Goal: Transaction & Acquisition: Purchase product/service

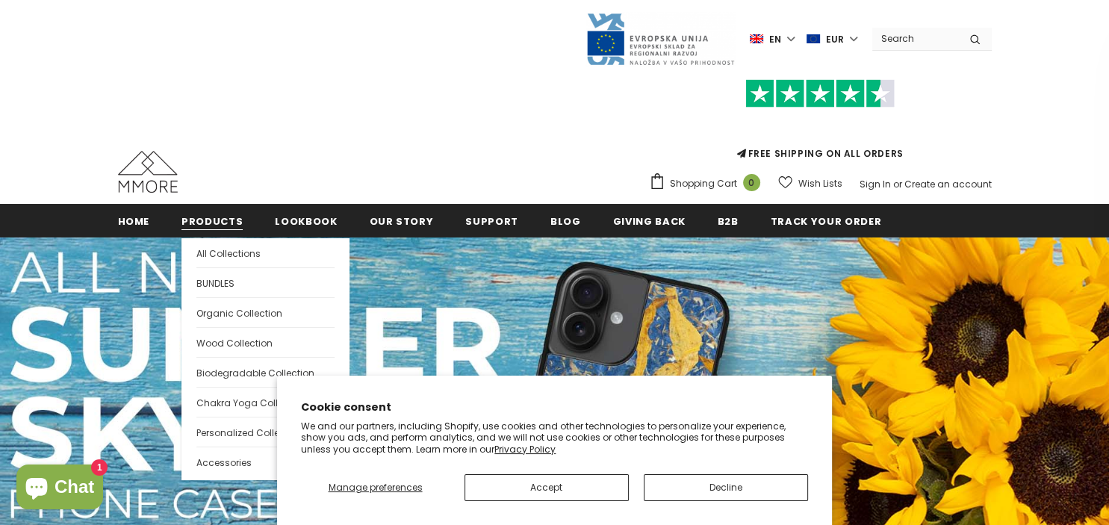
click at [205, 220] on span "Products" at bounding box center [211, 221] width 61 height 14
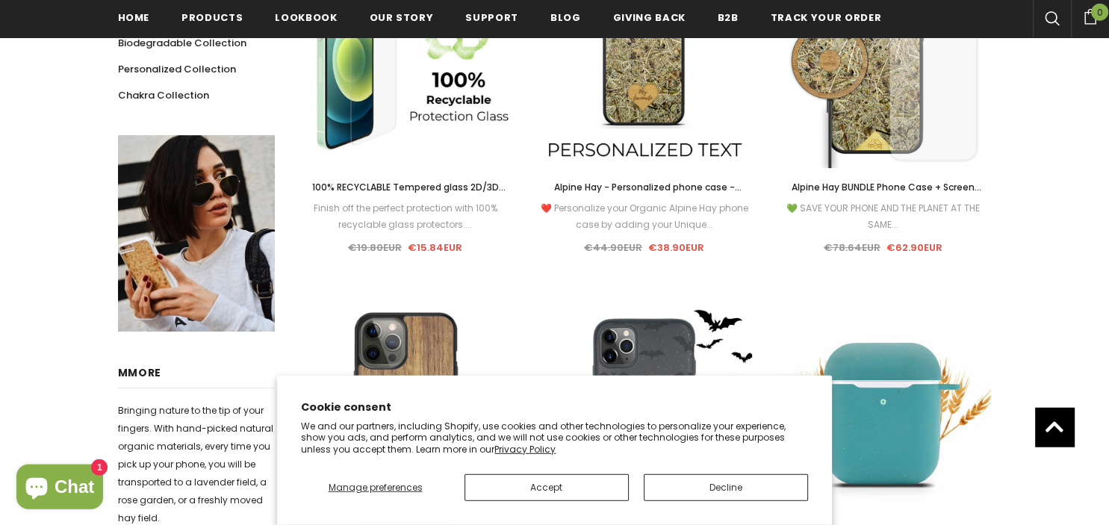
scroll to position [425, 0]
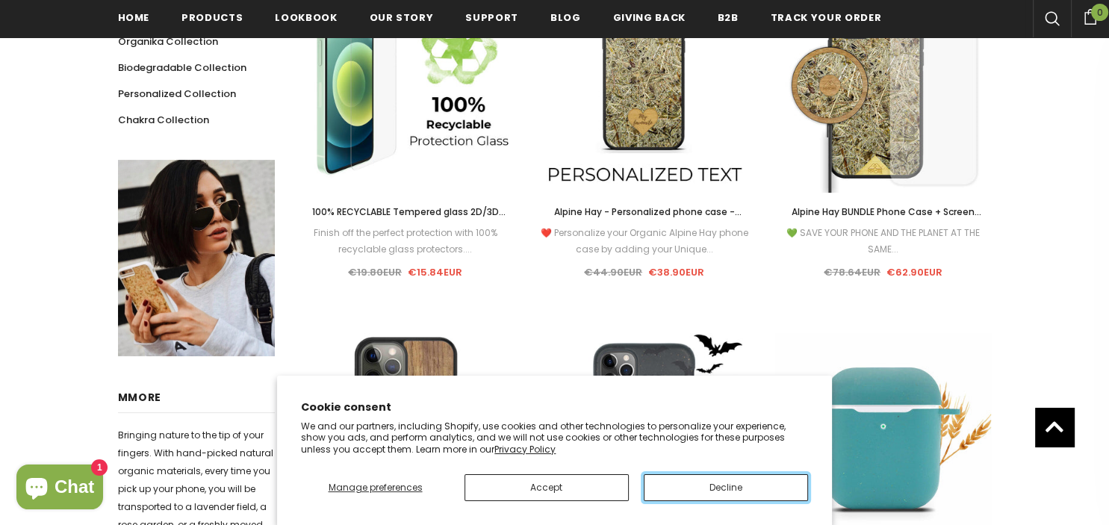
click at [716, 483] on button "Decline" at bounding box center [726, 487] width 164 height 27
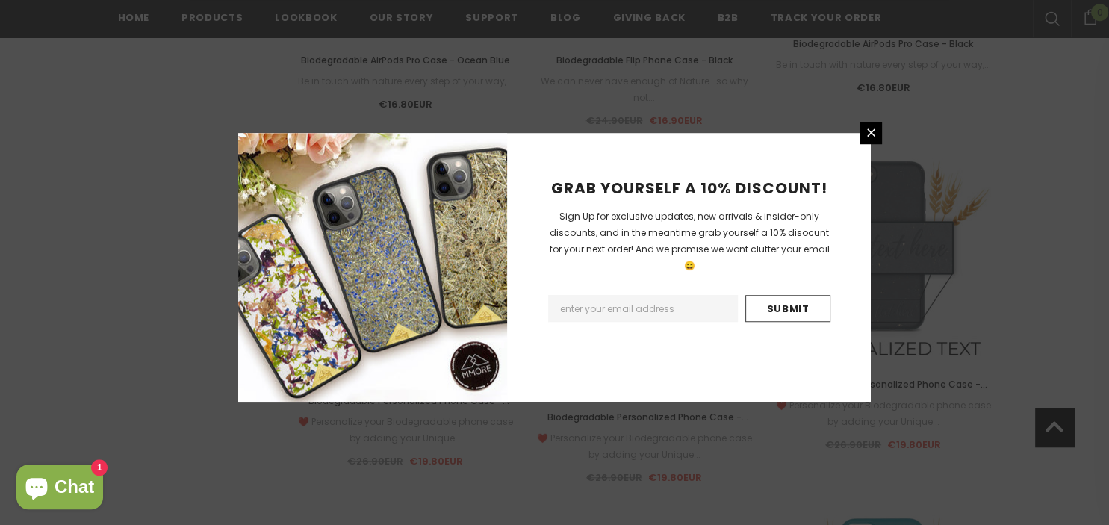
scroll to position [1056, 0]
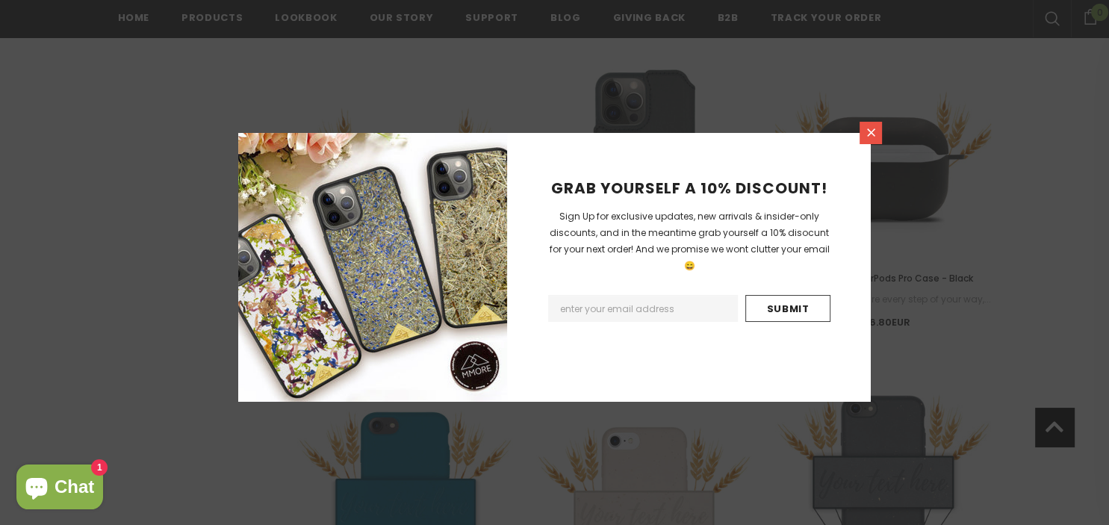
click at [870, 128] on icon at bounding box center [871, 132] width 13 height 13
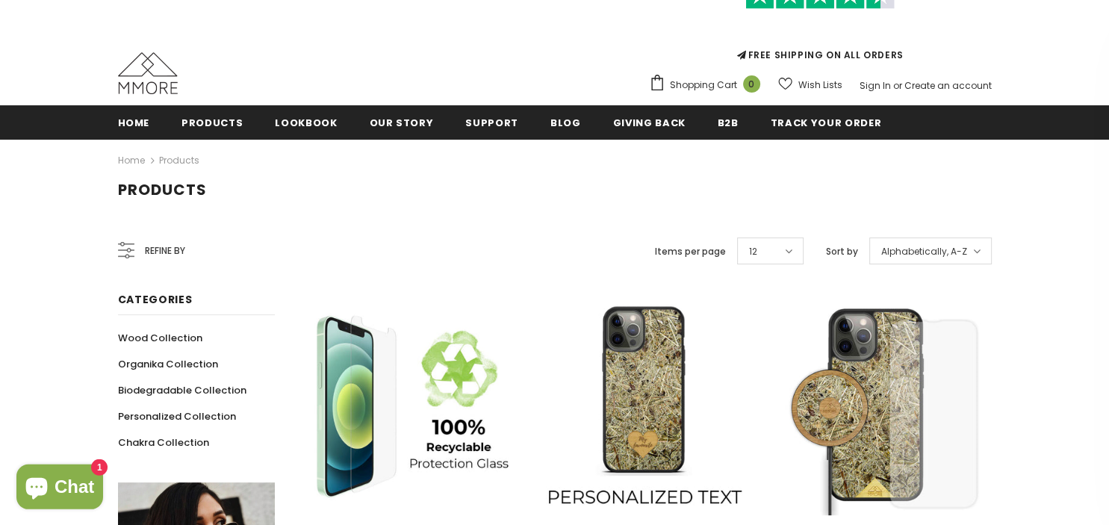
scroll to position [158, 0]
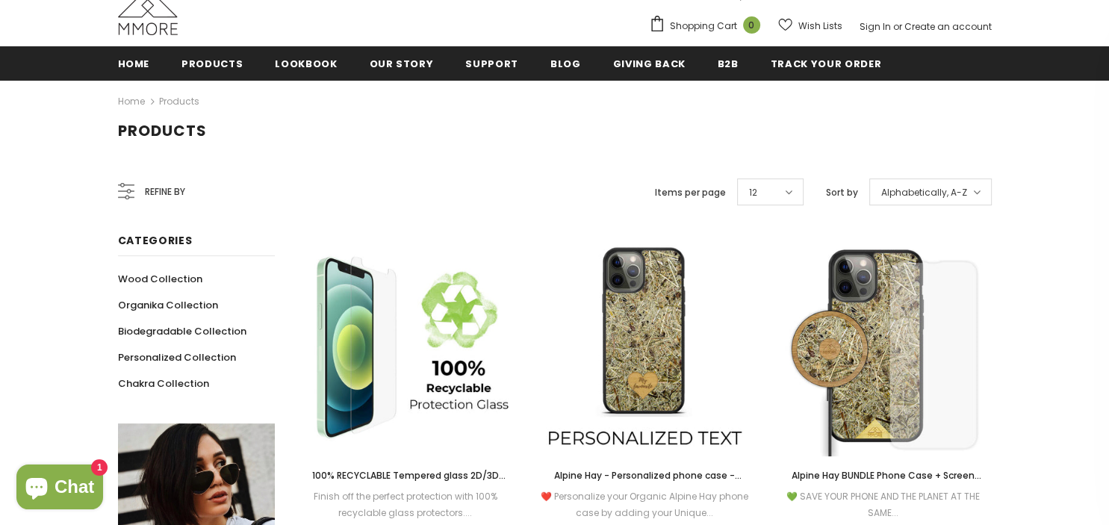
click at [160, 193] on span "Refine by" at bounding box center [165, 192] width 40 height 16
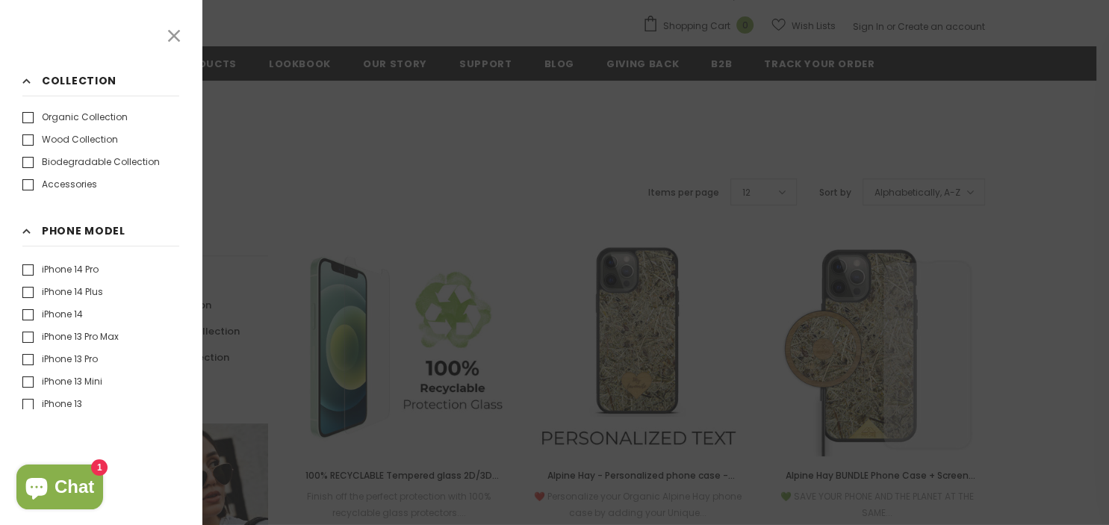
scroll to position [301, 0]
click at [27, 324] on label "iPhone 13" at bounding box center [52, 324] width 60 height 15
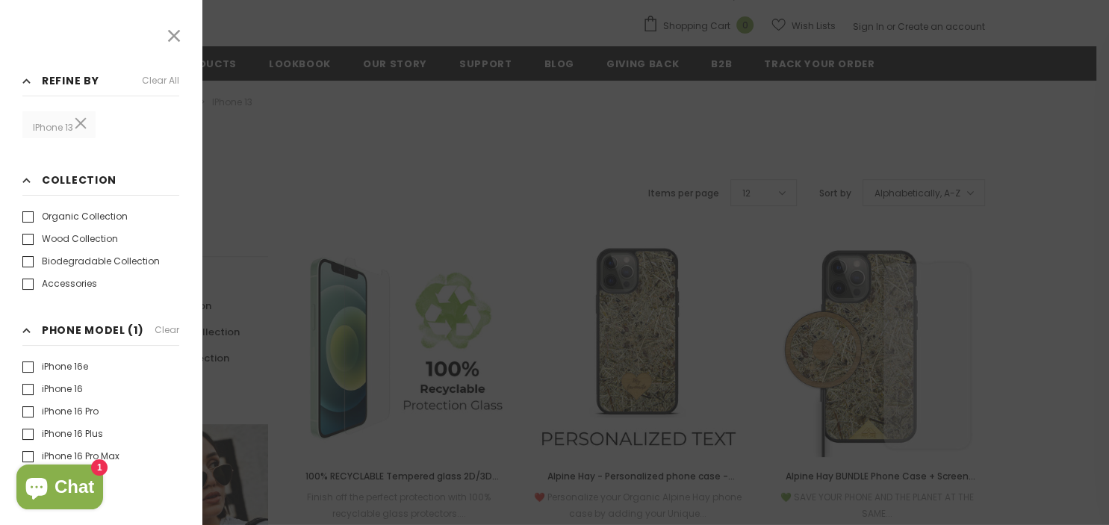
click at [526, 350] on div at bounding box center [554, 262] width 1109 height 525
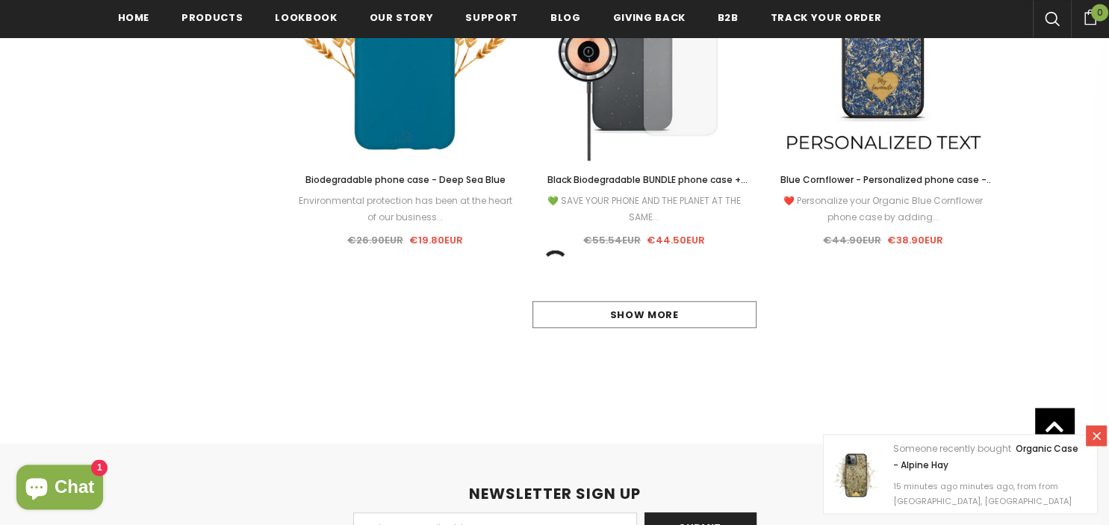
scroll to position [1656, 0]
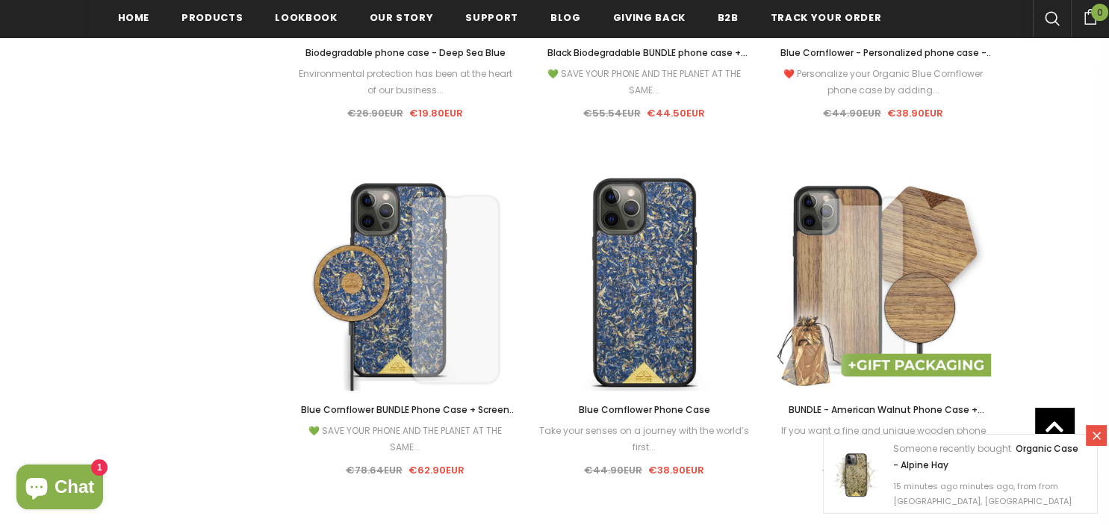
click at [659, 187] on img at bounding box center [644, 282] width 217 height 217
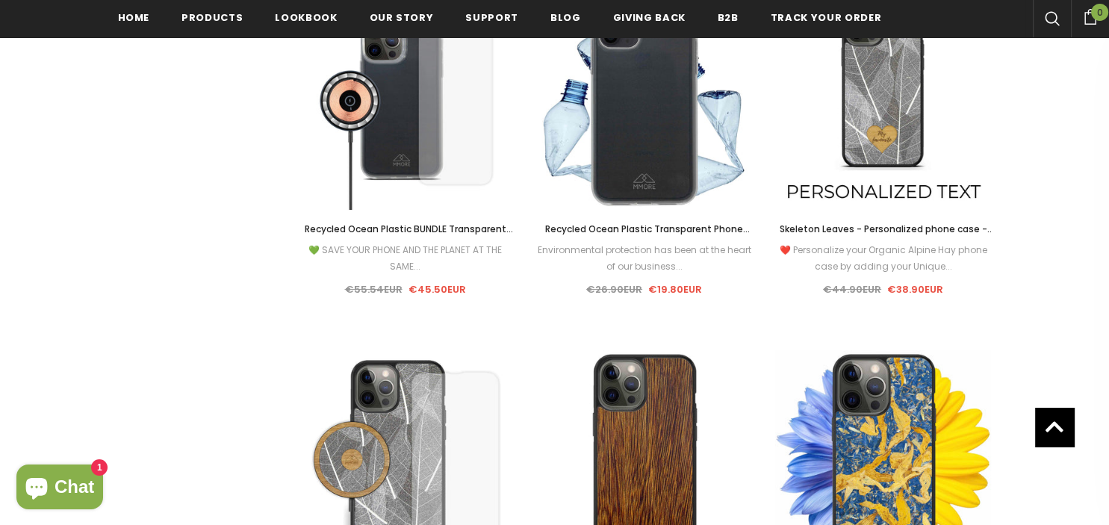
scroll to position [5569, 0]
